Goal: Task Accomplishment & Management: Complete application form

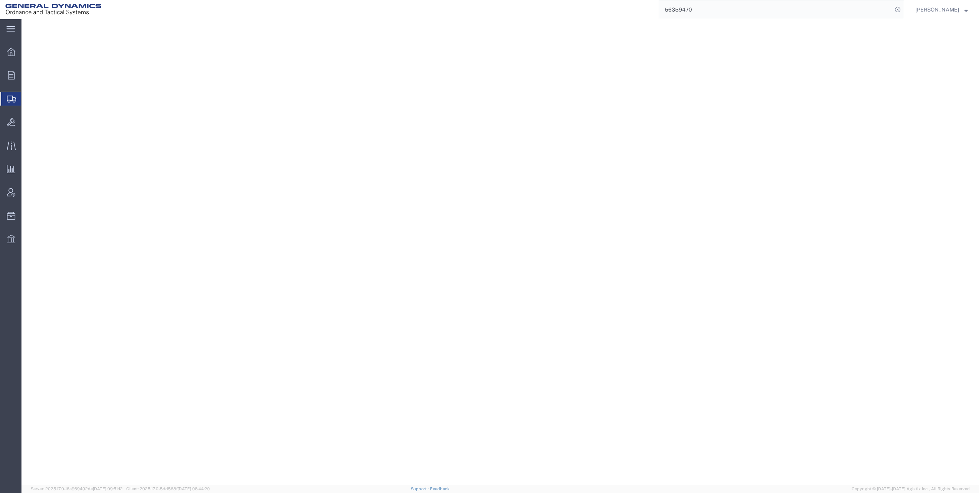
select select
select select "DEPARTMENT"
select select "1763983"
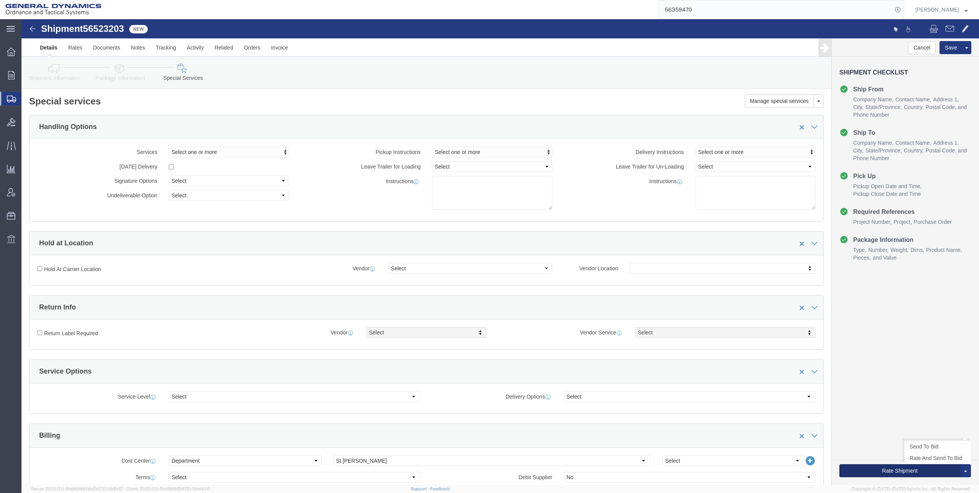
click button "Rate Shipment"
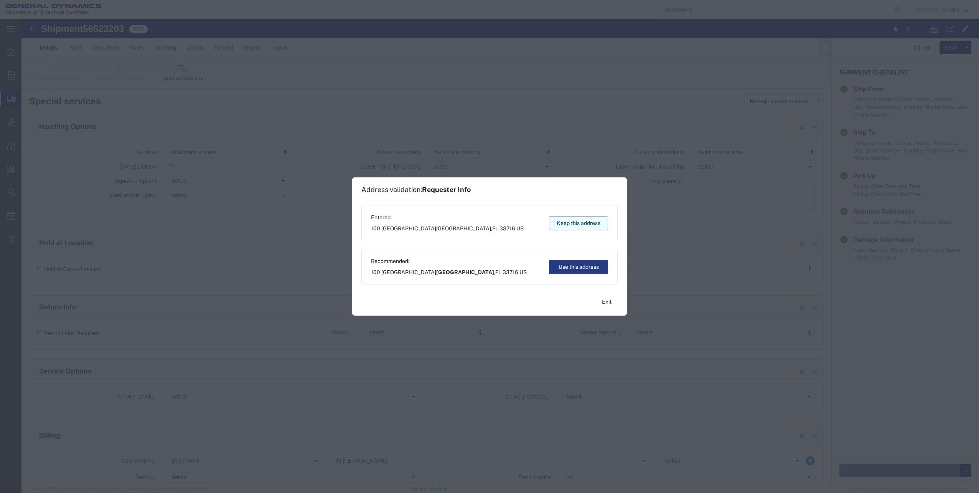
click at [570, 222] on button "Keep this address" at bounding box center [578, 223] width 59 height 14
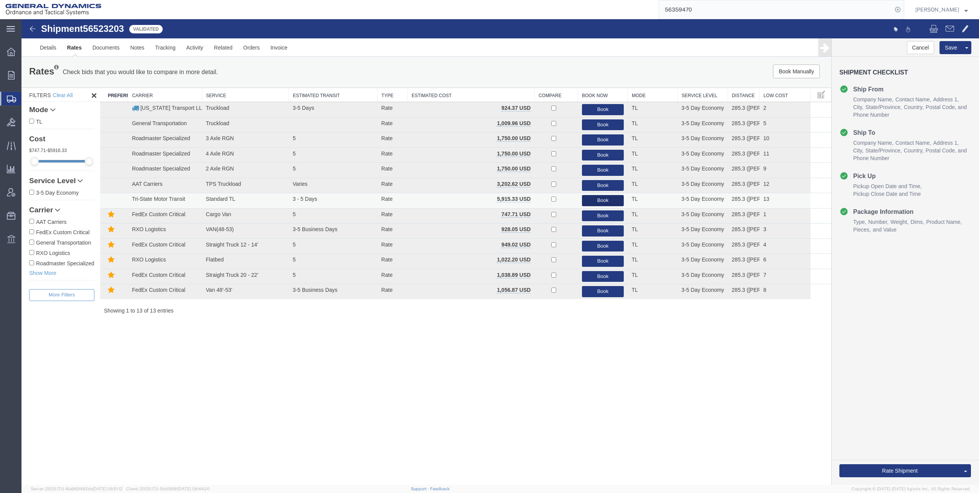
click at [603, 198] on button "Book" at bounding box center [603, 200] width 42 height 11
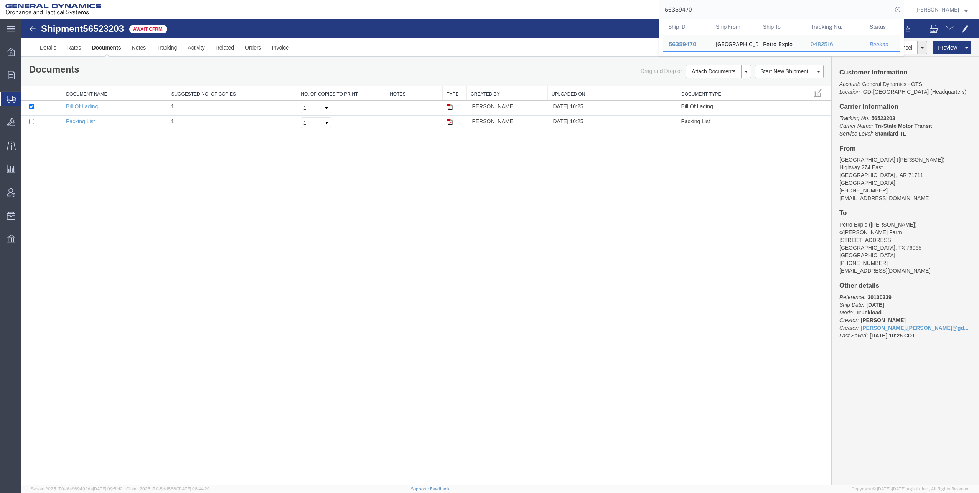
drag, startPoint x: 668, startPoint y: 10, endPoint x: 725, endPoint y: 8, distance: 57.9
click at [725, 8] on input "56359470" at bounding box center [775, 9] width 233 height 18
paste input "74626"
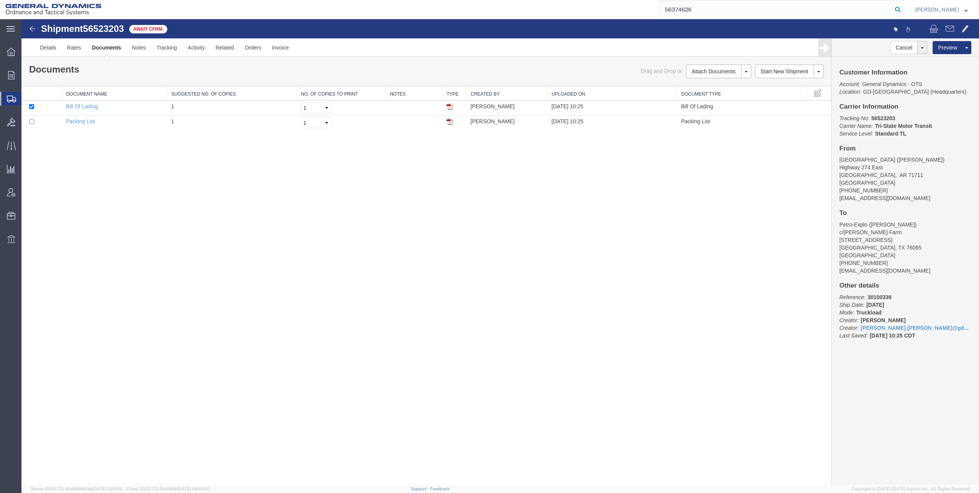
type input "56374626"
click at [900, 10] on icon at bounding box center [897, 9] width 11 height 11
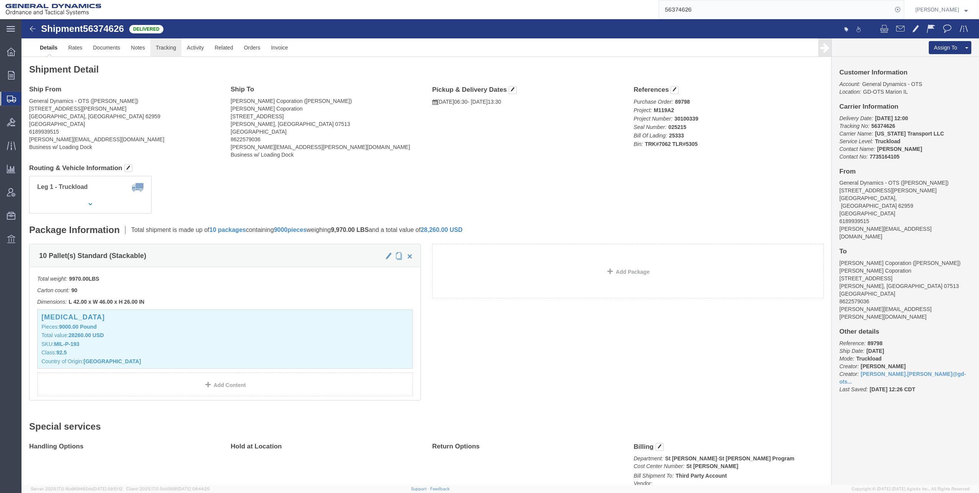
click link "Tracking"
